Goal: Information Seeking & Learning: Learn about a topic

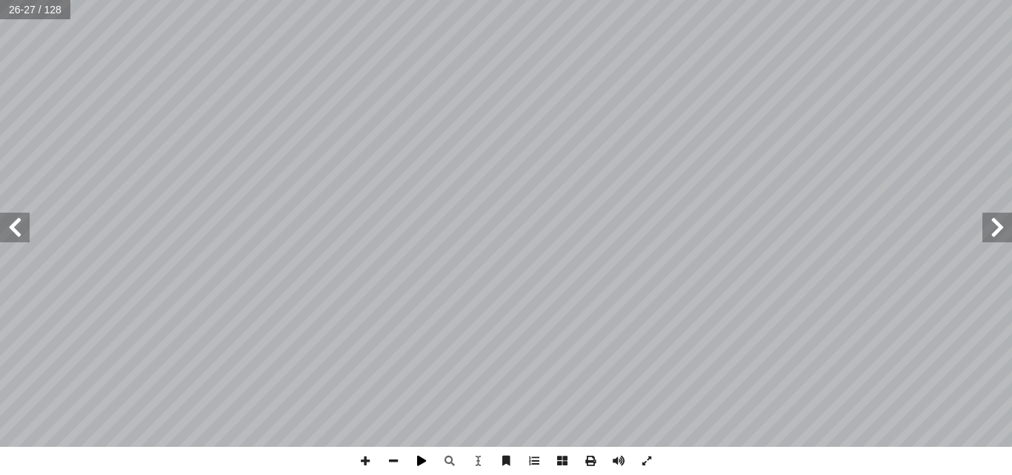
click at [421, 457] on span at bounding box center [422, 461] width 28 height 28
click at [419, 457] on span at bounding box center [422, 461] width 28 height 28
click at [428, 461] on span at bounding box center [422, 461] width 28 height 28
click at [428, 456] on span at bounding box center [422, 461] width 28 height 28
click at [999, 234] on span at bounding box center [997, 228] width 30 height 30
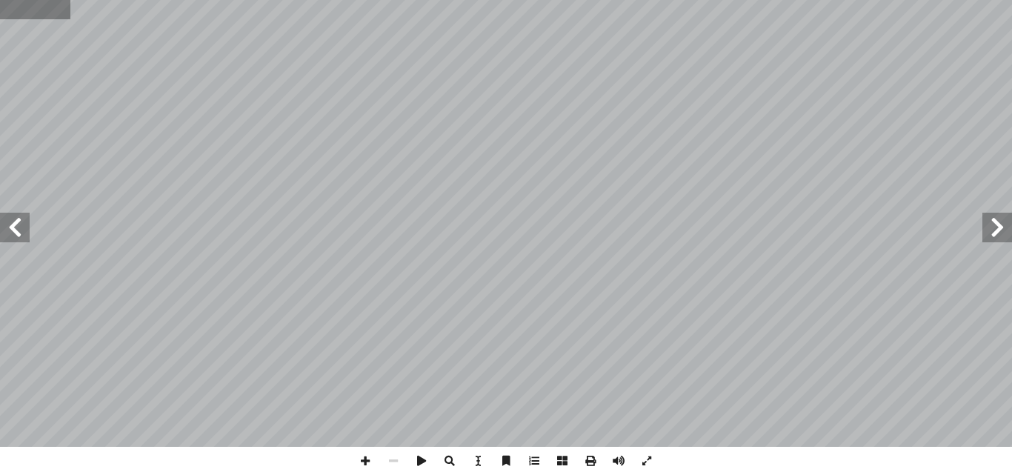
click at [37, 10] on input "text" at bounding box center [35, 9] width 70 height 19
type input "*"
